Goal: Submit feedback/report problem: Leave review/rating

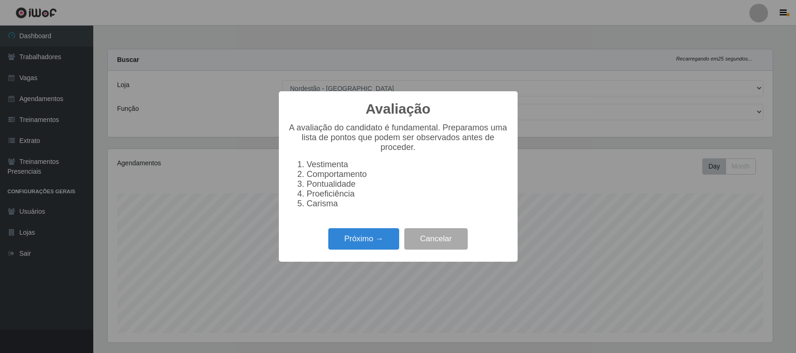
select select "420"
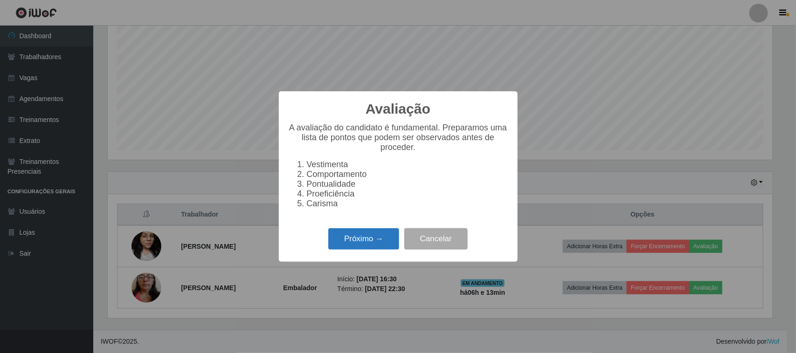
scroll to position [194, 665]
click at [348, 243] on button "Próximo →" at bounding box center [363, 239] width 71 height 22
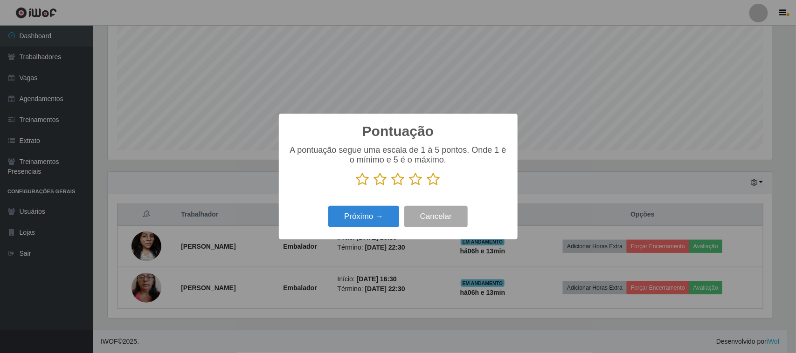
scroll to position [466014, 465542]
click at [430, 181] on icon at bounding box center [433, 179] width 13 height 14
click at [427, 186] on input "radio" at bounding box center [427, 186] width 0 height 0
click at [383, 217] on button "Próximo →" at bounding box center [363, 217] width 71 height 22
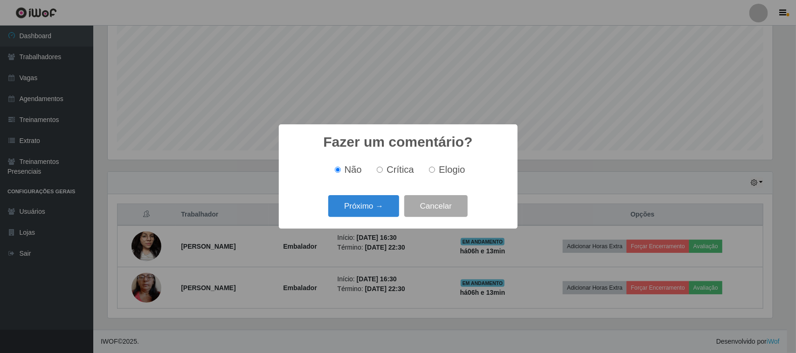
click at [456, 166] on span "Elogio" at bounding box center [452, 170] width 26 height 10
click at [435, 167] on input "Elogio" at bounding box center [432, 170] width 6 height 6
radio input "true"
click at [375, 209] on button "Próximo →" at bounding box center [363, 206] width 71 height 22
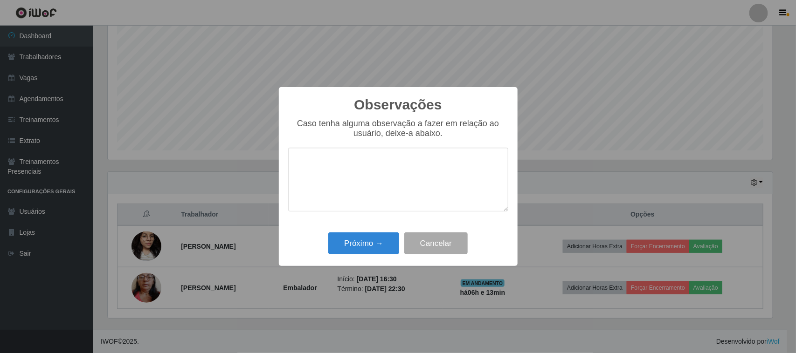
click at [407, 162] on textarea at bounding box center [398, 180] width 220 height 64
type textarea "pontual"
drag, startPoint x: 397, startPoint y: 133, endPoint x: 344, endPoint y: 243, distance: 121.8
click at [344, 243] on button "Próximo →" at bounding box center [363, 244] width 71 height 22
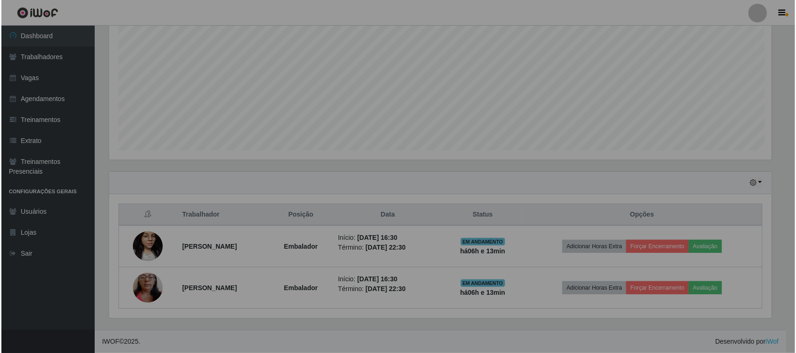
scroll to position [194, 671]
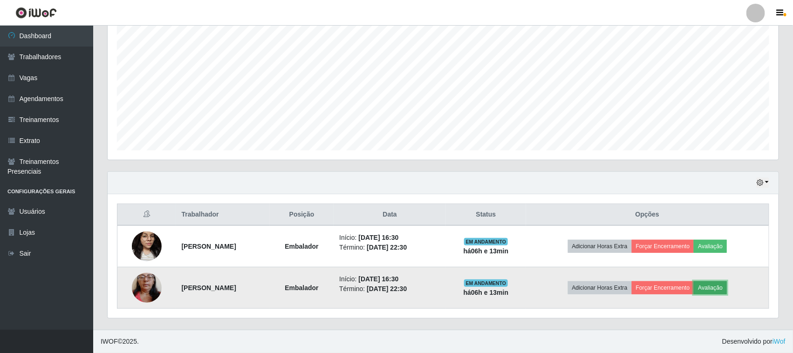
click at [724, 288] on button "Avaliação" at bounding box center [710, 288] width 33 height 13
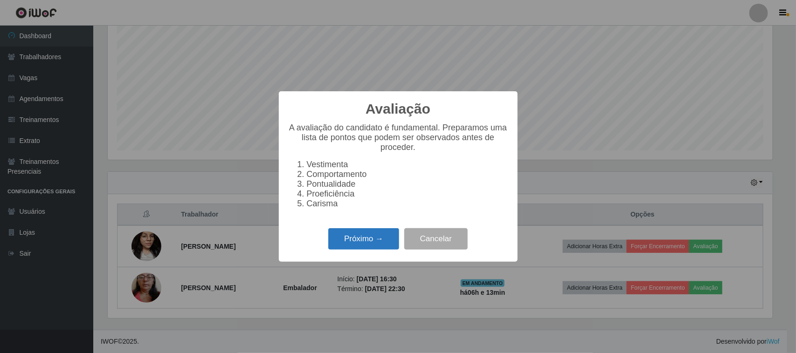
click at [358, 246] on button "Próximo →" at bounding box center [363, 239] width 71 height 22
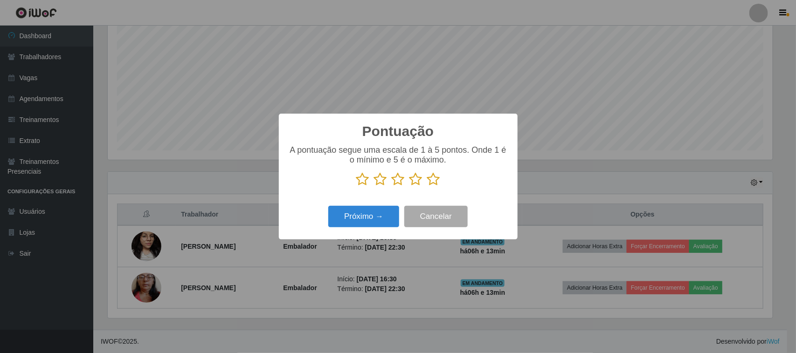
scroll to position [466014, 465542]
click at [430, 181] on icon at bounding box center [433, 179] width 13 height 14
click at [427, 186] on input "radio" at bounding box center [427, 186] width 0 height 0
click at [375, 213] on button "Próximo →" at bounding box center [363, 217] width 71 height 22
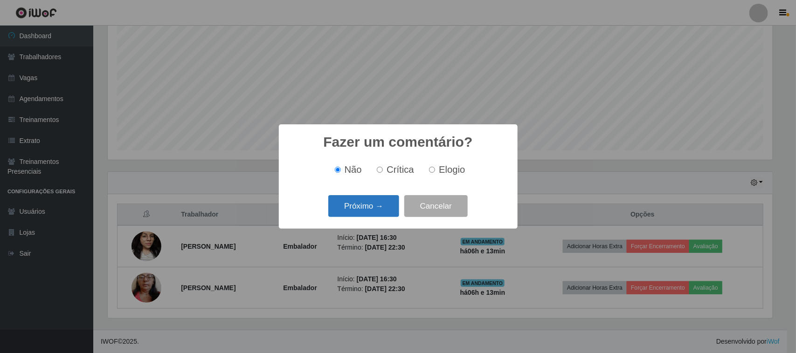
click at [386, 202] on button "Próximo →" at bounding box center [363, 206] width 71 height 22
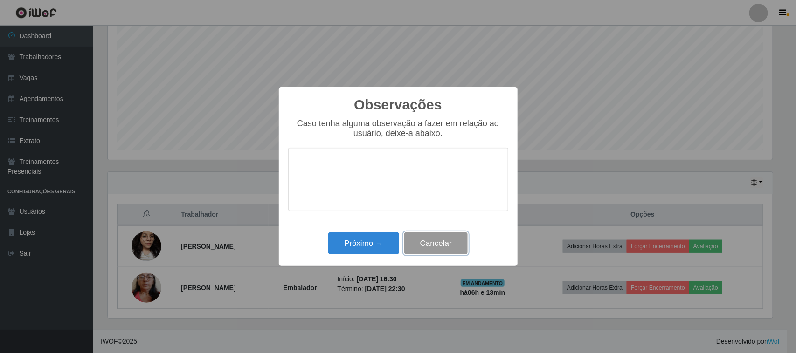
click at [432, 238] on button "Cancelar" at bounding box center [435, 244] width 63 height 22
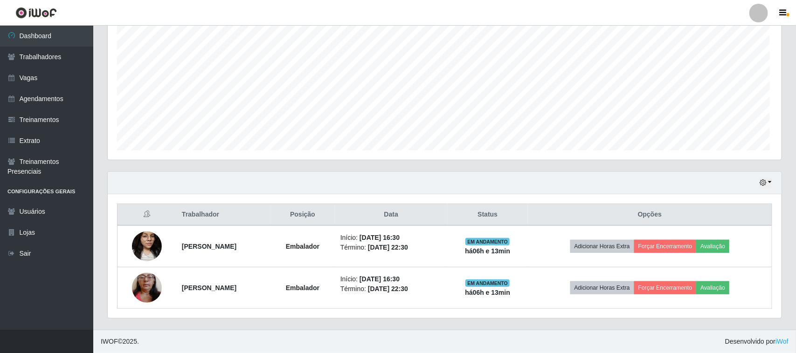
scroll to position [194, 671]
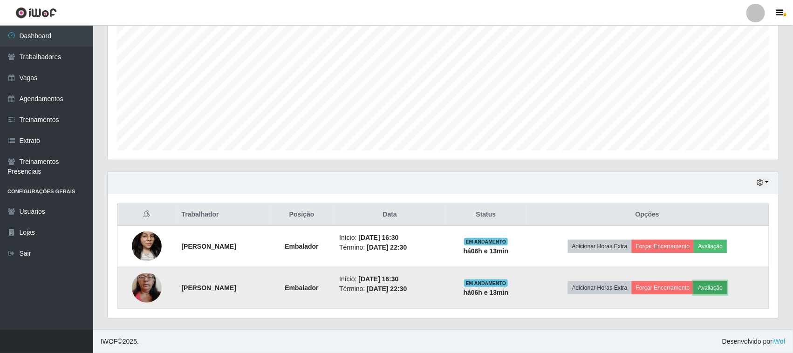
click at [723, 288] on button "Avaliação" at bounding box center [710, 288] width 33 height 13
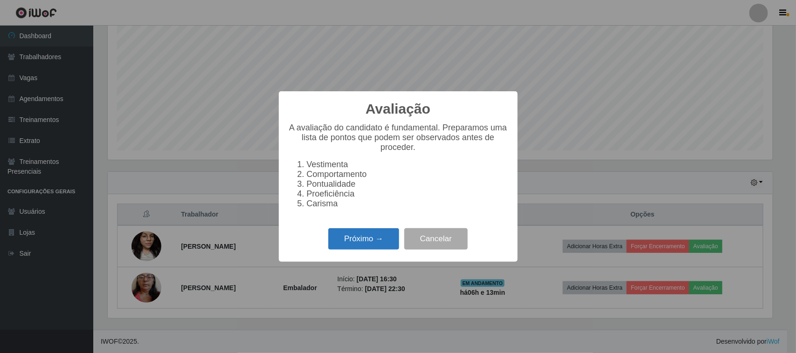
click at [386, 242] on button "Próximo →" at bounding box center [363, 239] width 71 height 22
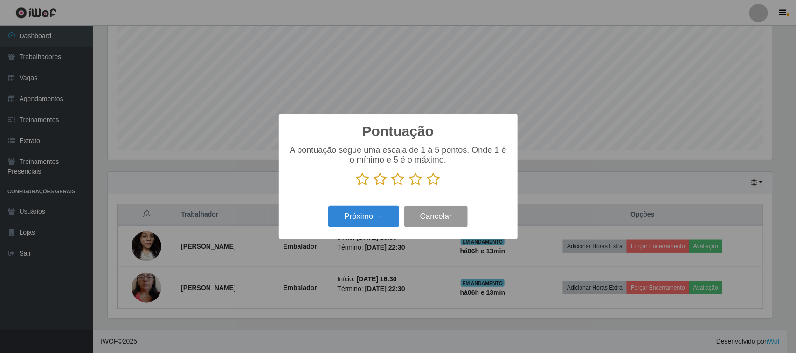
scroll to position [466014, 465542]
click at [434, 183] on icon at bounding box center [433, 179] width 13 height 14
click at [427, 186] on input "radio" at bounding box center [427, 186] width 0 height 0
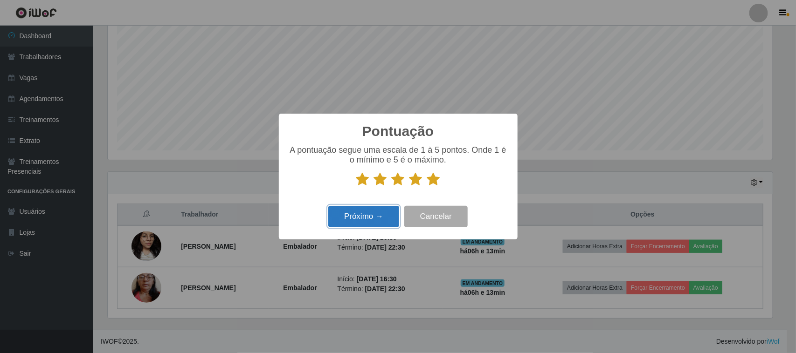
click at [376, 223] on button "Próximo →" at bounding box center [363, 217] width 71 height 22
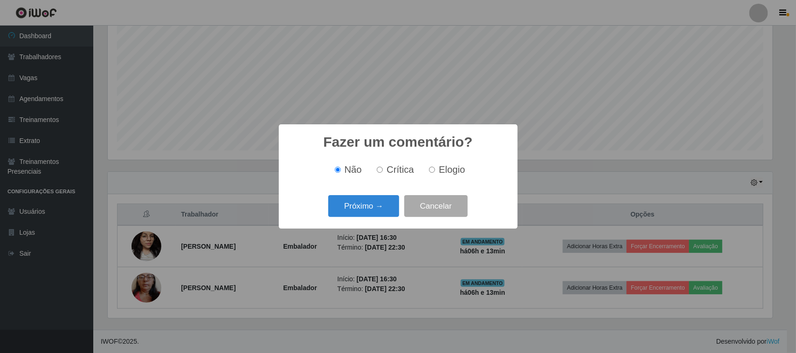
click at [435, 171] on label "Elogio" at bounding box center [445, 170] width 40 height 11
click at [435, 171] on input "Elogio" at bounding box center [432, 170] width 6 height 6
radio input "true"
click at [390, 203] on button "Próximo →" at bounding box center [363, 206] width 71 height 22
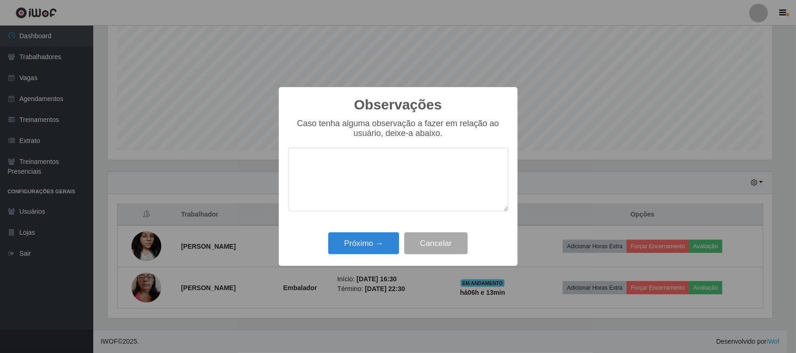
click at [402, 178] on textarea at bounding box center [398, 180] width 220 height 64
type textarea "pontual"
click at [363, 238] on button "Próximo →" at bounding box center [363, 244] width 71 height 22
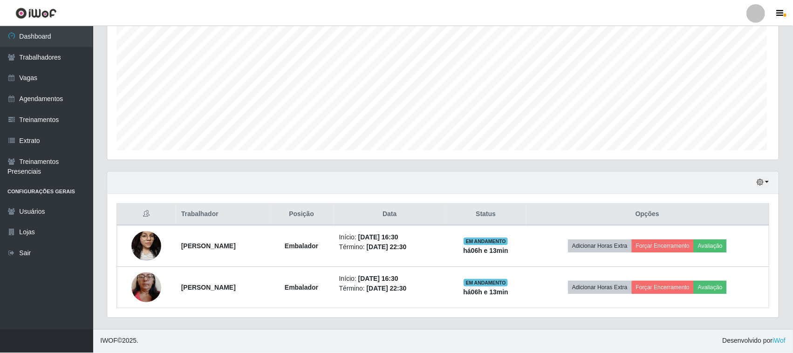
scroll to position [194, 671]
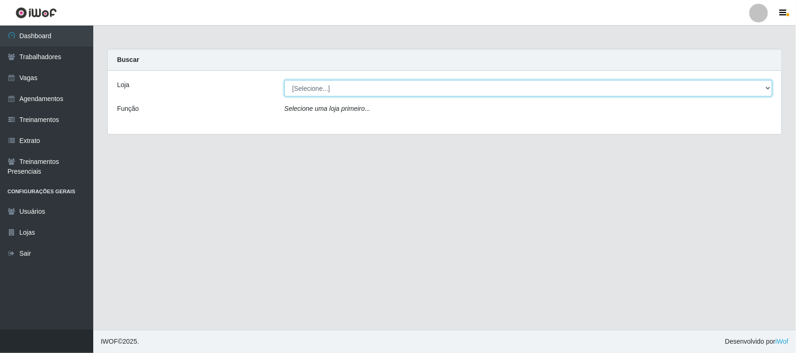
click at [738, 91] on select "[Selecione...] Nordestão - [GEOGRAPHIC_DATA]" at bounding box center [528, 88] width 488 height 16
select select "420"
click at [284, 80] on select "[Selecione...] Nordestão - [GEOGRAPHIC_DATA]" at bounding box center [528, 88] width 488 height 16
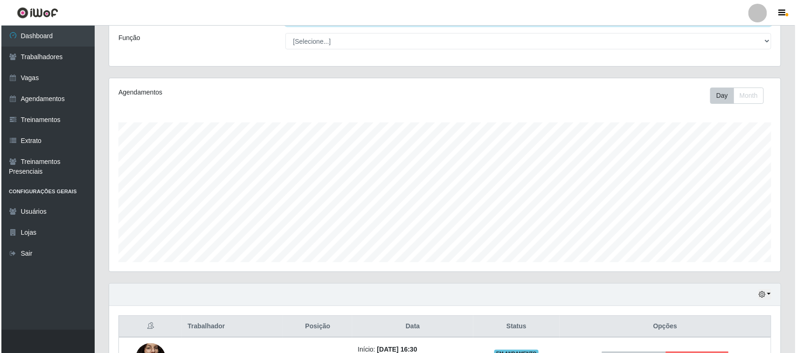
scroll to position [183, 0]
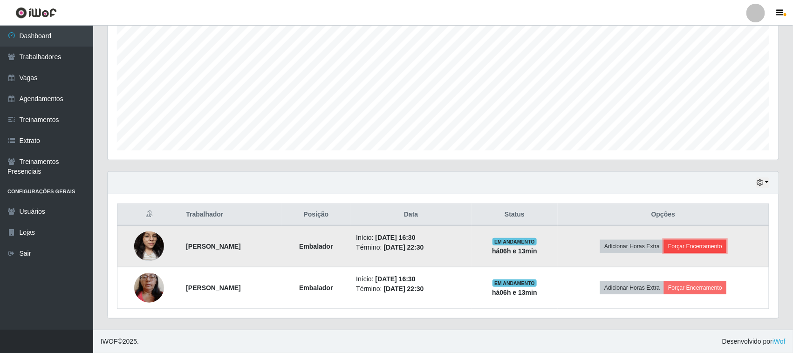
click at [696, 244] on button "Forçar Encerramento" at bounding box center [695, 246] width 62 height 13
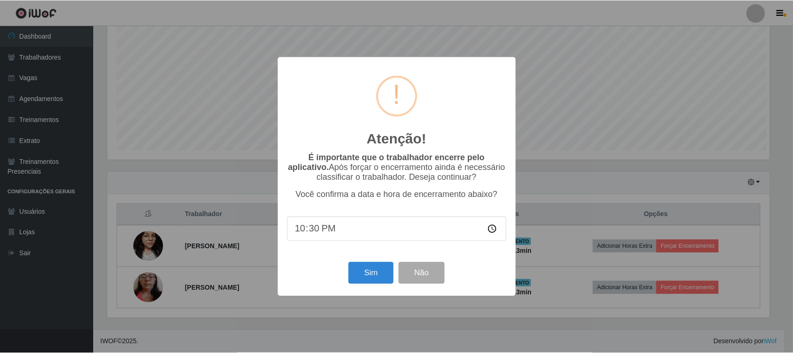
scroll to position [194, 665]
drag, startPoint x: 364, startPoint y: 271, endPoint x: 385, endPoint y: 266, distance: 21.5
click at [364, 271] on button "Sim" at bounding box center [372, 273] width 45 height 22
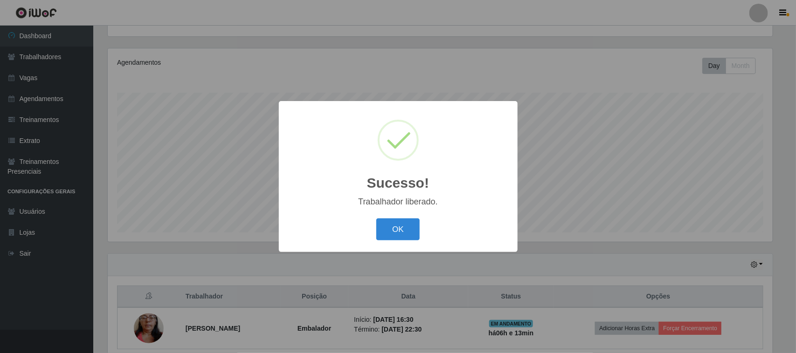
click at [385, 219] on div "OK Cancel" at bounding box center [398, 229] width 220 height 27
click at [383, 228] on button "OK" at bounding box center [397, 230] width 43 height 22
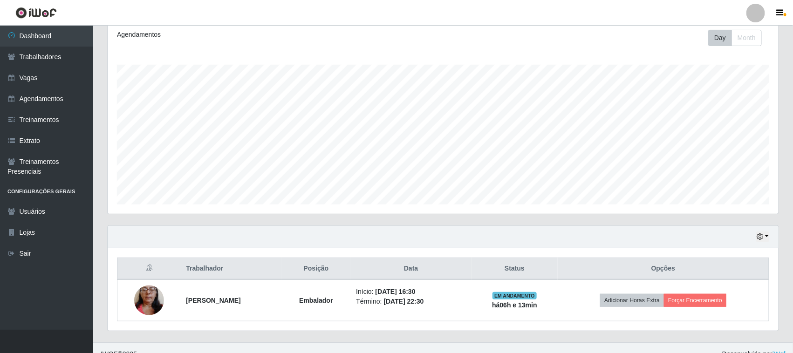
scroll to position [142, 0]
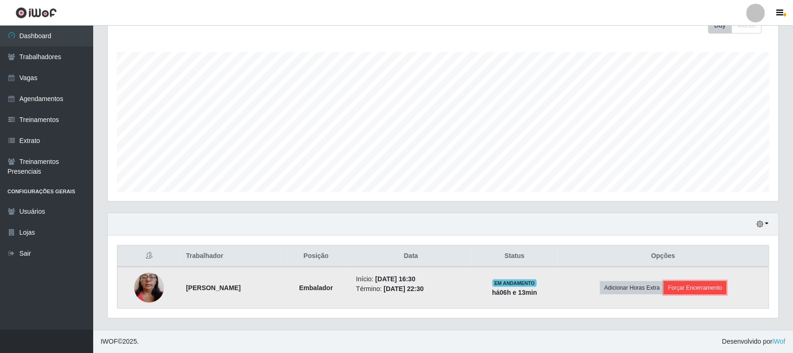
click at [717, 286] on button "Forçar Encerramento" at bounding box center [695, 288] width 62 height 13
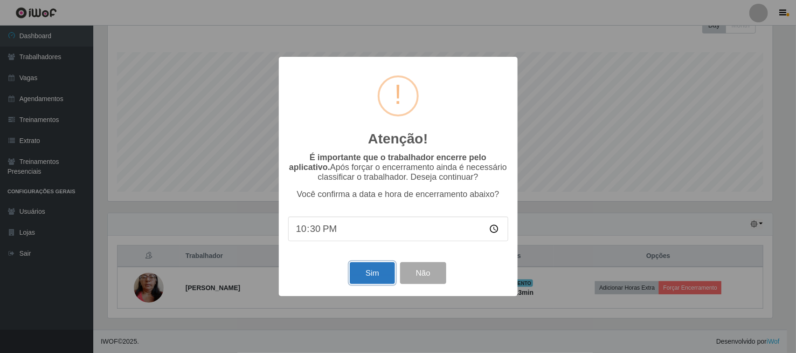
click at [370, 269] on button "Sim" at bounding box center [372, 273] width 45 height 22
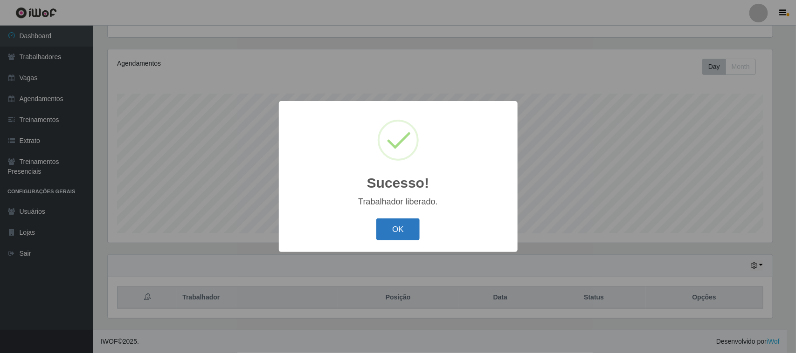
click at [399, 221] on button "OK" at bounding box center [397, 230] width 43 height 22
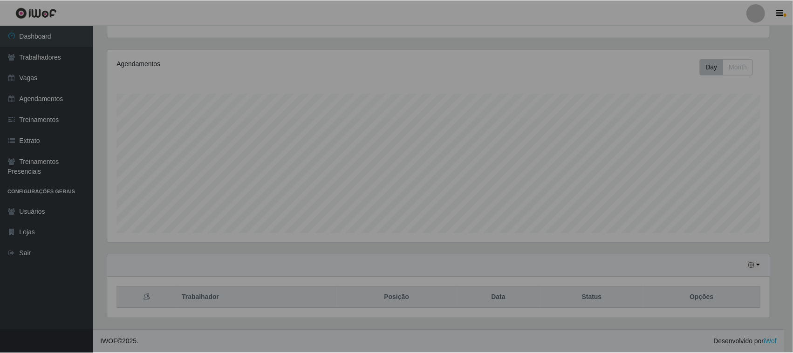
scroll to position [194, 671]
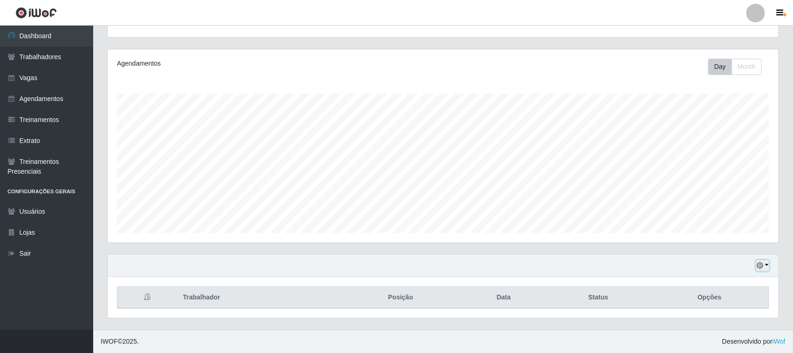
click at [769, 266] on button "button" at bounding box center [763, 266] width 13 height 11
click at [721, 190] on button "1 dia" at bounding box center [732, 192] width 74 height 20
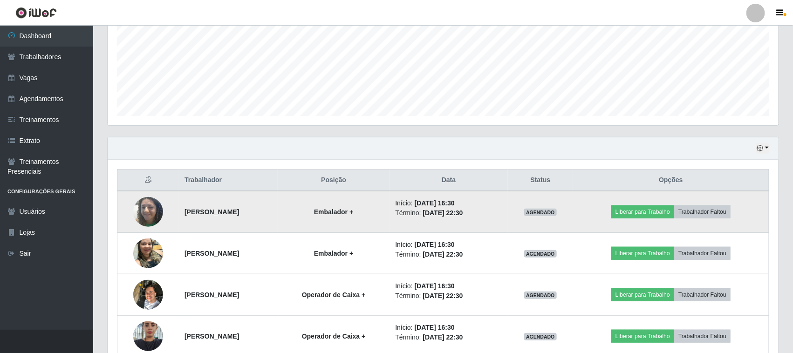
scroll to position [267, 0]
